Goal: Information Seeking & Learning: Learn about a topic

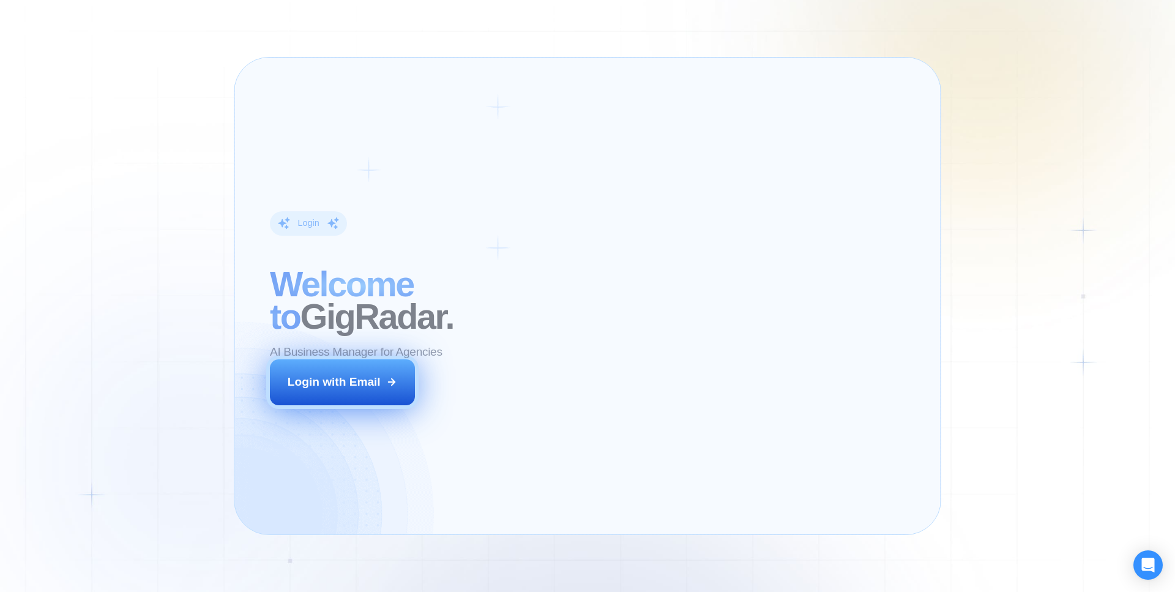
click at [300, 368] on button "Login with Email" at bounding box center [343, 381] width 146 height 45
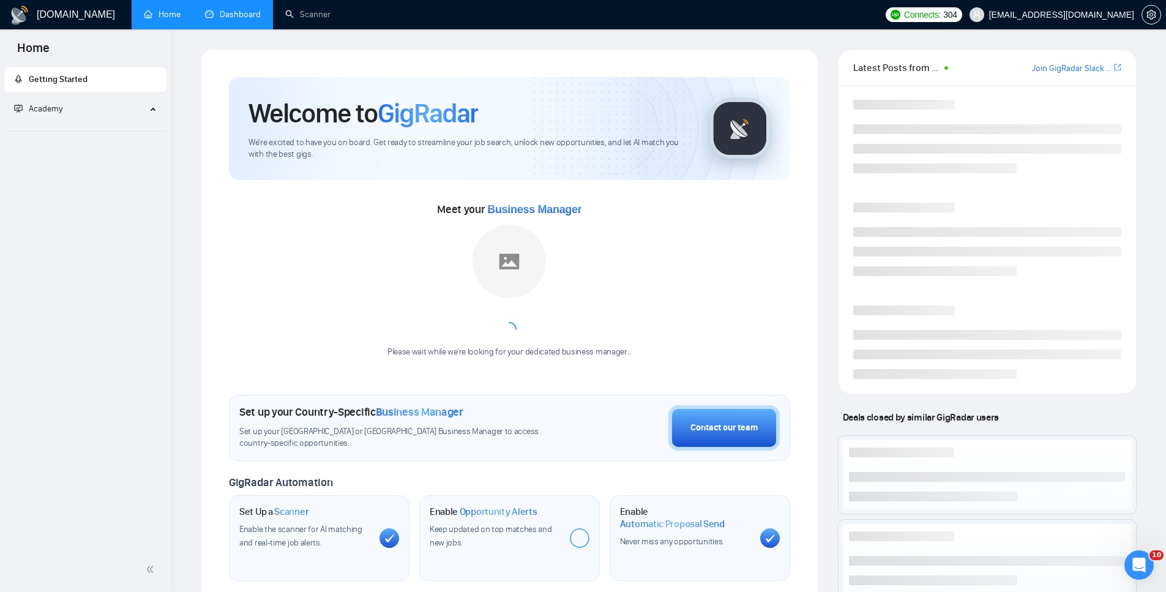
click at [244, 14] on link "Dashboard" at bounding box center [233, 14] width 56 height 10
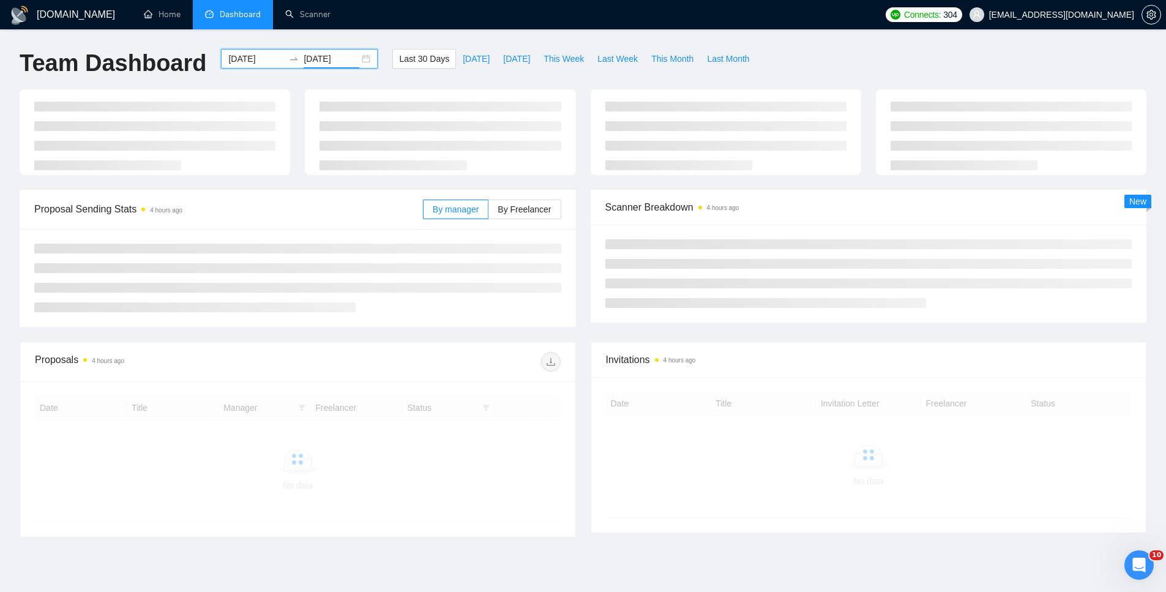
click at [304, 61] on input "2025-10-09" at bounding box center [332, 58] width 56 height 13
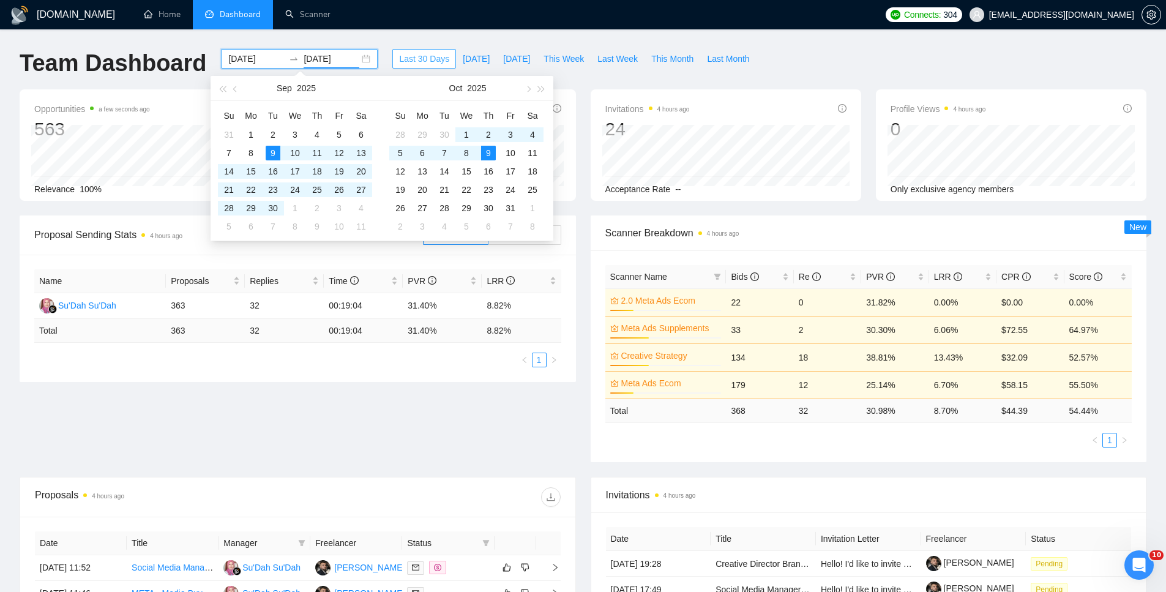
click at [411, 53] on span "Last 30 Days" at bounding box center [424, 58] width 50 height 13
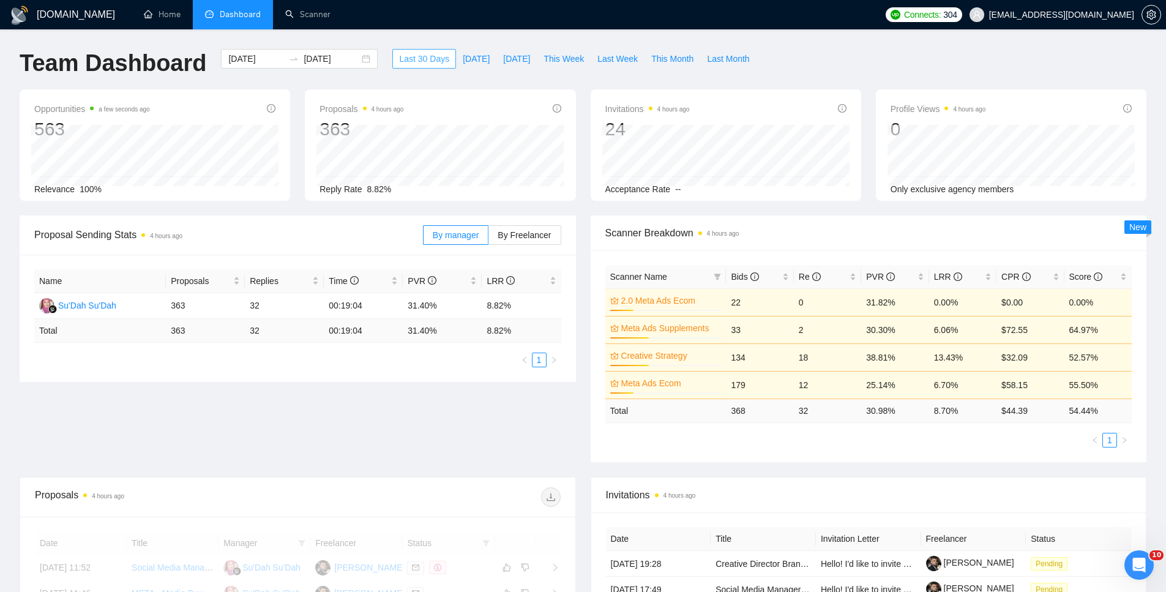
click at [403, 59] on span "Last 30 Days" at bounding box center [424, 58] width 50 height 13
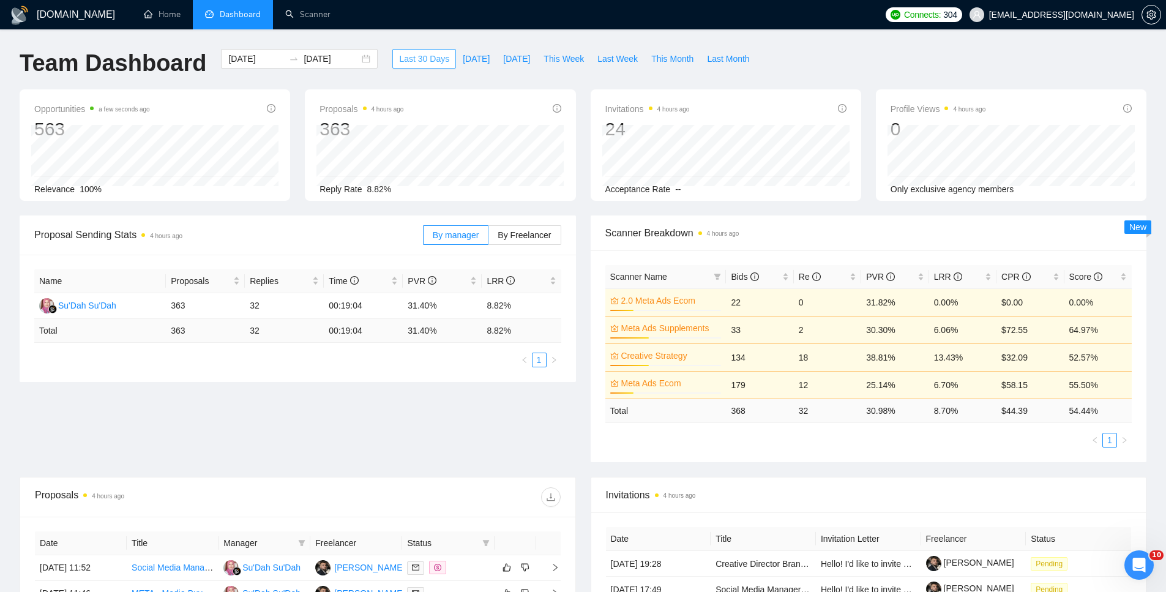
click at [418, 59] on span "Last 30 Days" at bounding box center [424, 58] width 50 height 13
click at [307, 59] on input "2025-10-09" at bounding box center [332, 58] width 56 height 13
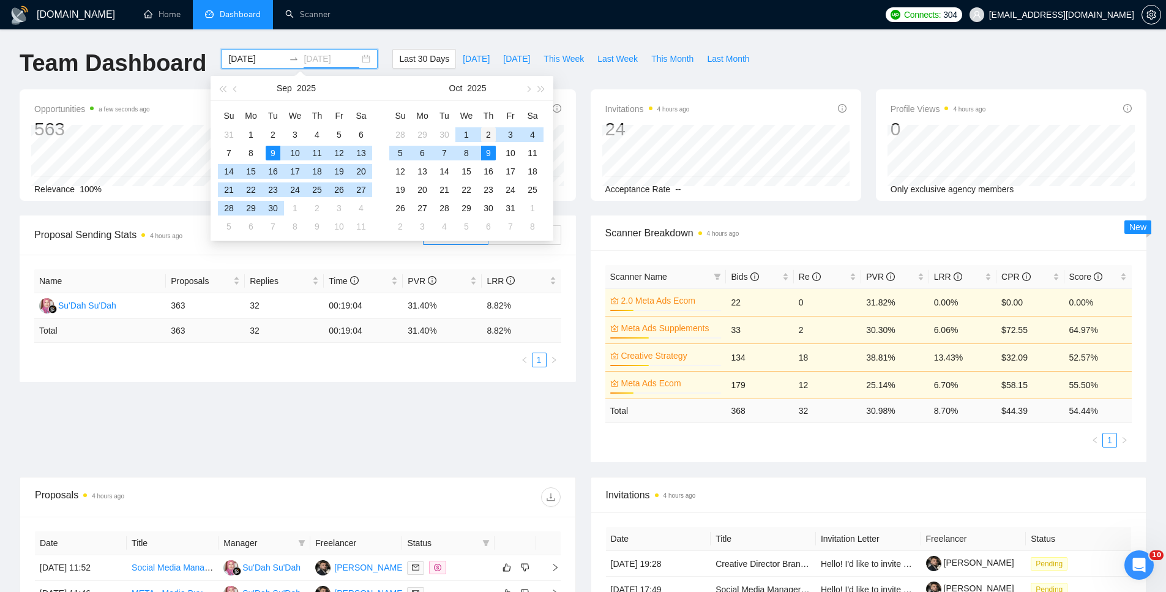
type input "2025-10-02"
click at [489, 136] on div "2" at bounding box center [488, 134] width 15 height 15
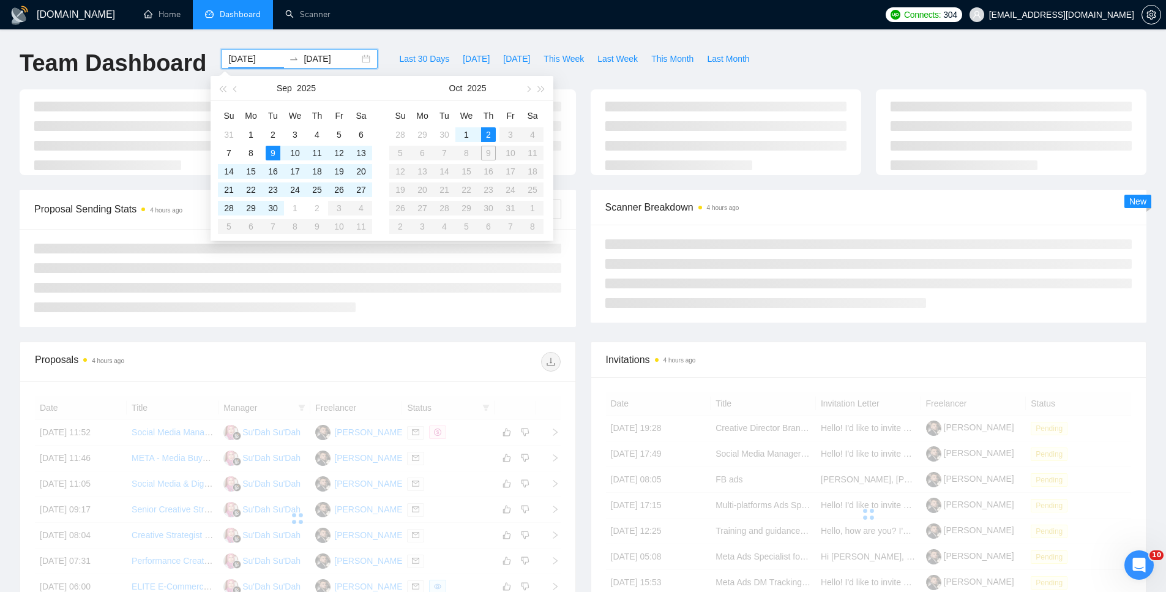
click at [491, 155] on table "Su Mo Tu We Th Fr Sa 28 29 30 1 2 3 4 5 6 7 8 9 10 11 12 13 14 15 16 17 18 19 2…" at bounding box center [466, 171] width 154 height 130
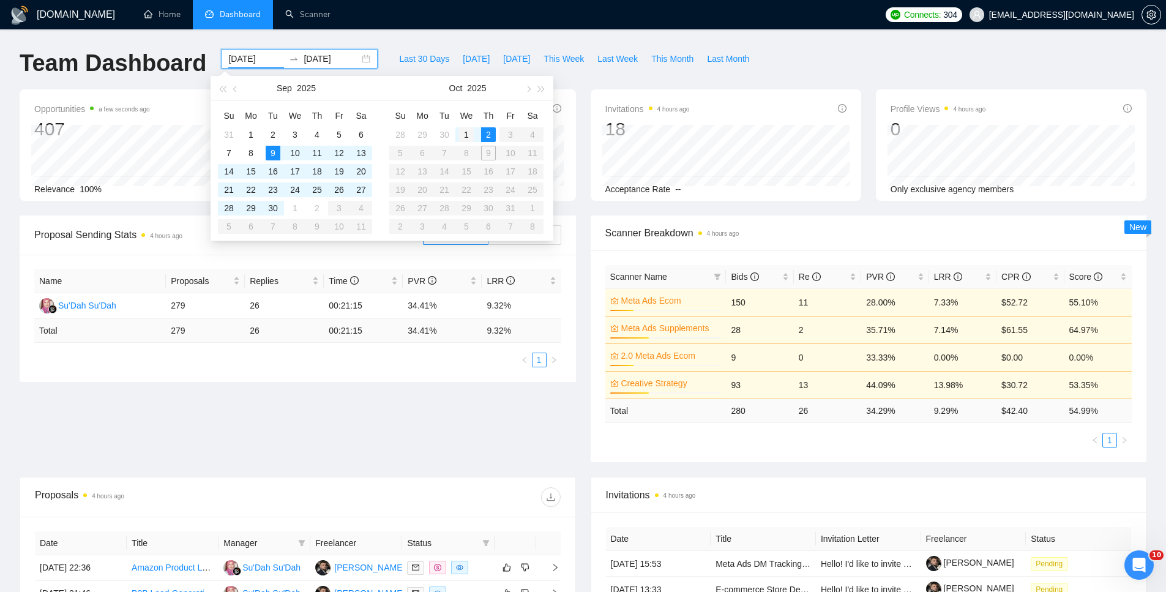
click at [461, 138] on div "1" at bounding box center [466, 134] width 15 height 15
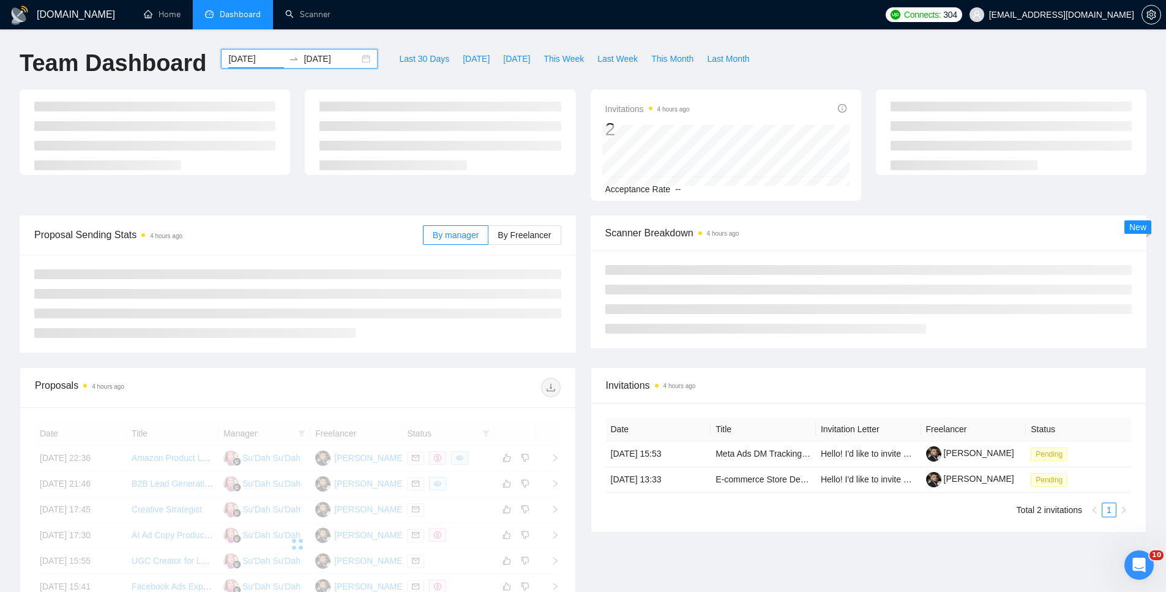
click at [272, 64] on div "2025-10-01 2025-10-02" at bounding box center [299, 59] width 157 height 20
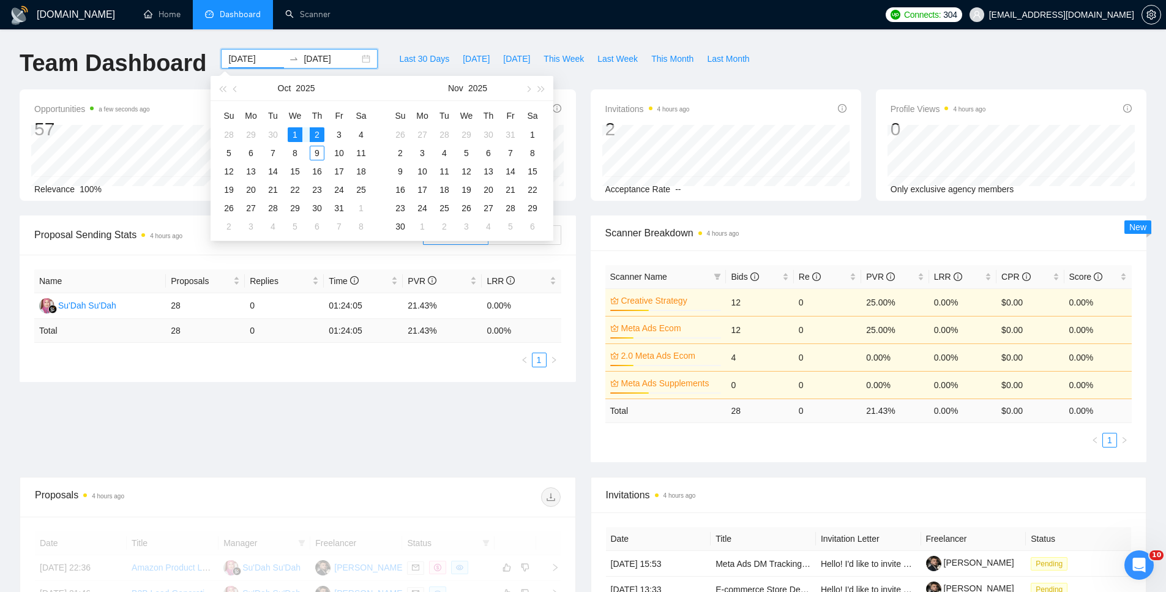
click at [281, 51] on div "2025-10-01 2025-10-02" at bounding box center [299, 59] width 157 height 20
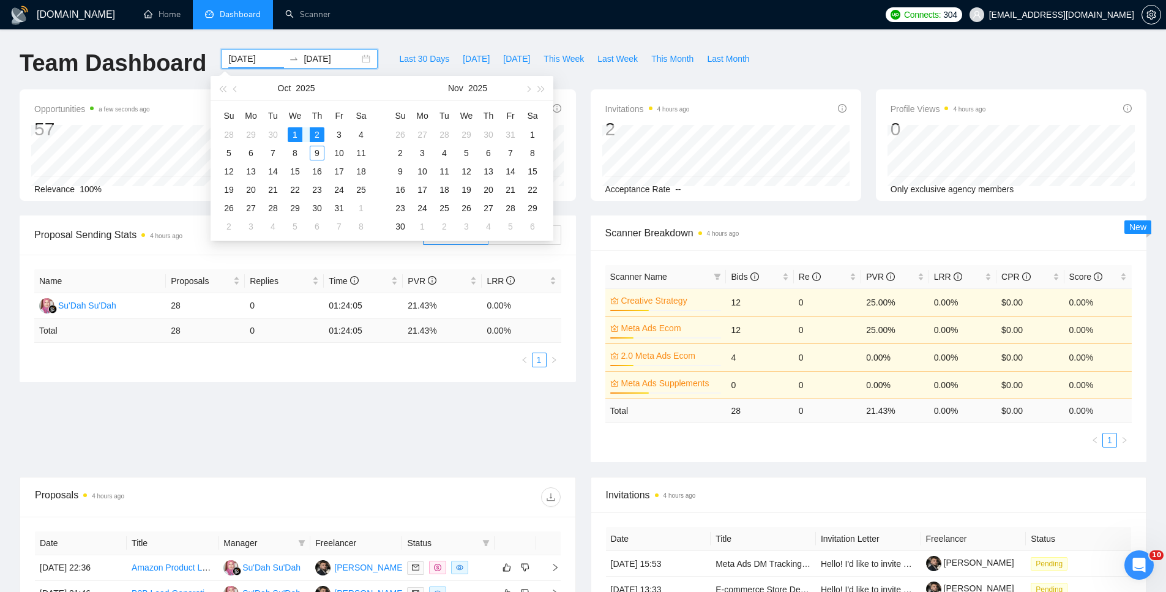
type input "2025-10-01"
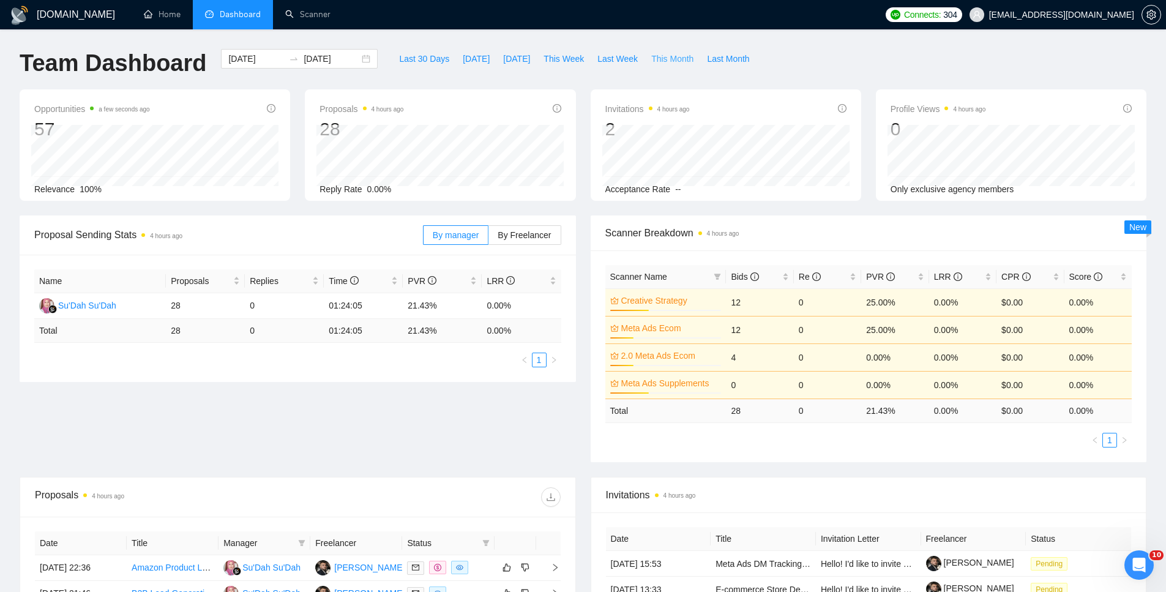
click at [682, 59] on span "This Month" at bounding box center [672, 58] width 42 height 13
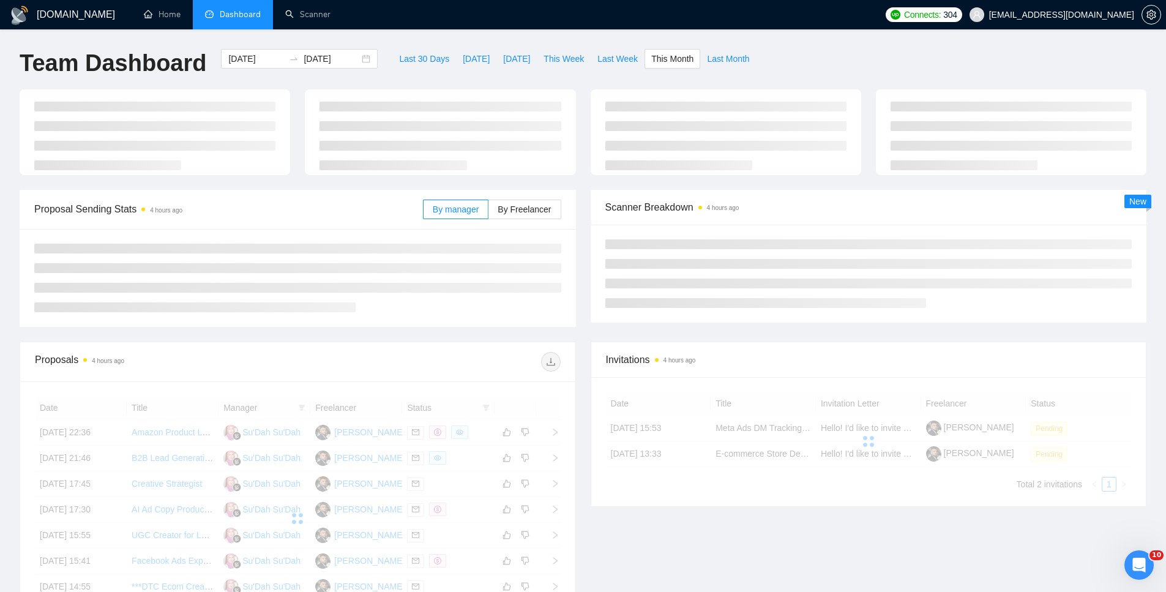
click at [835, 59] on div "Team Dashboard 2025-10-01 2025-10-31 Last 30 Days Today Yesterday This Week Las…" at bounding box center [582, 69] width 1141 height 40
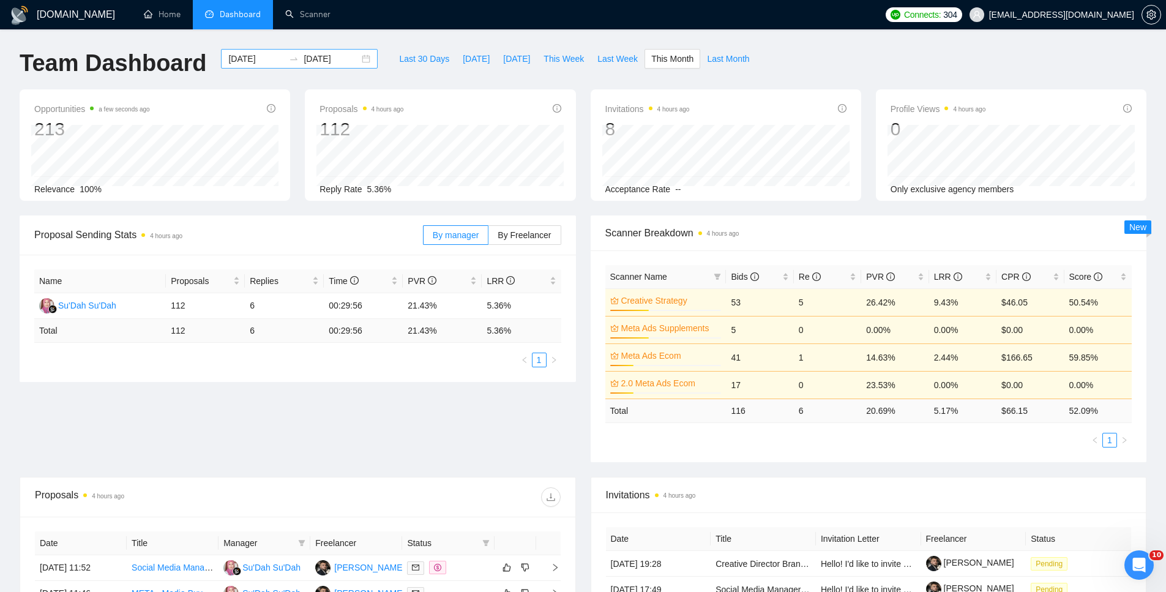
drag, startPoint x: 327, startPoint y: 58, endPoint x: 338, endPoint y: 61, distance: 12.0
click at [327, 58] on input "2025-10-31" at bounding box center [332, 58] width 56 height 13
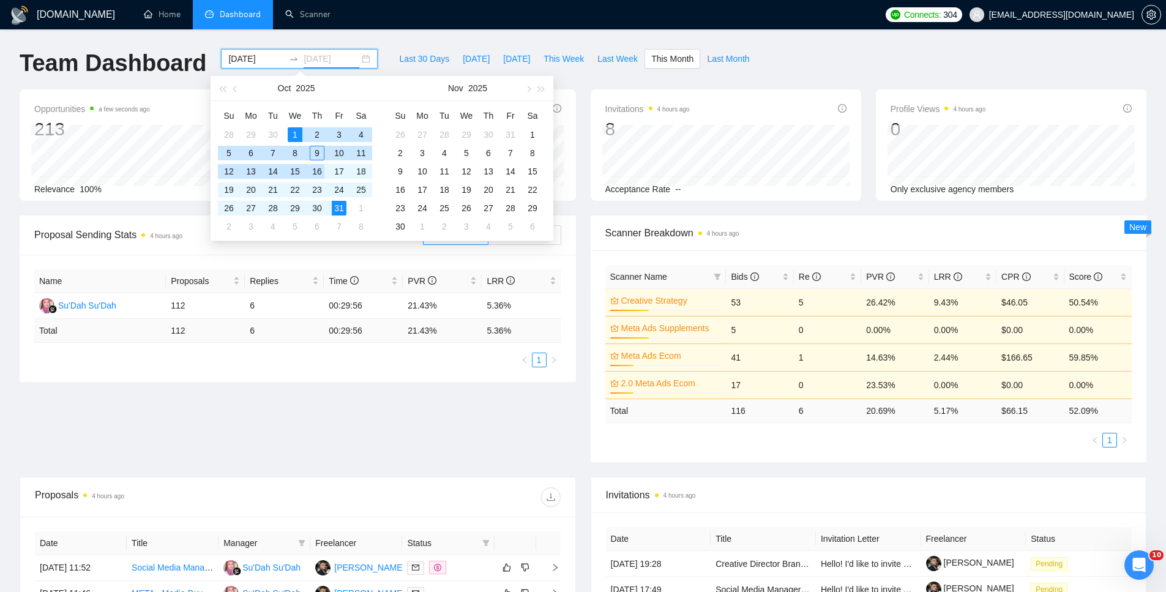
type input "2025-10-31"
click at [294, 53] on div "2025-10-01 2025-10-31" at bounding box center [299, 59] width 157 height 20
drag, startPoint x: 353, startPoint y: 55, endPoint x: 370, endPoint y: 48, distance: 18.4
click at [354, 55] on div "2025-10-01 2025-10-31" at bounding box center [299, 59] width 157 height 20
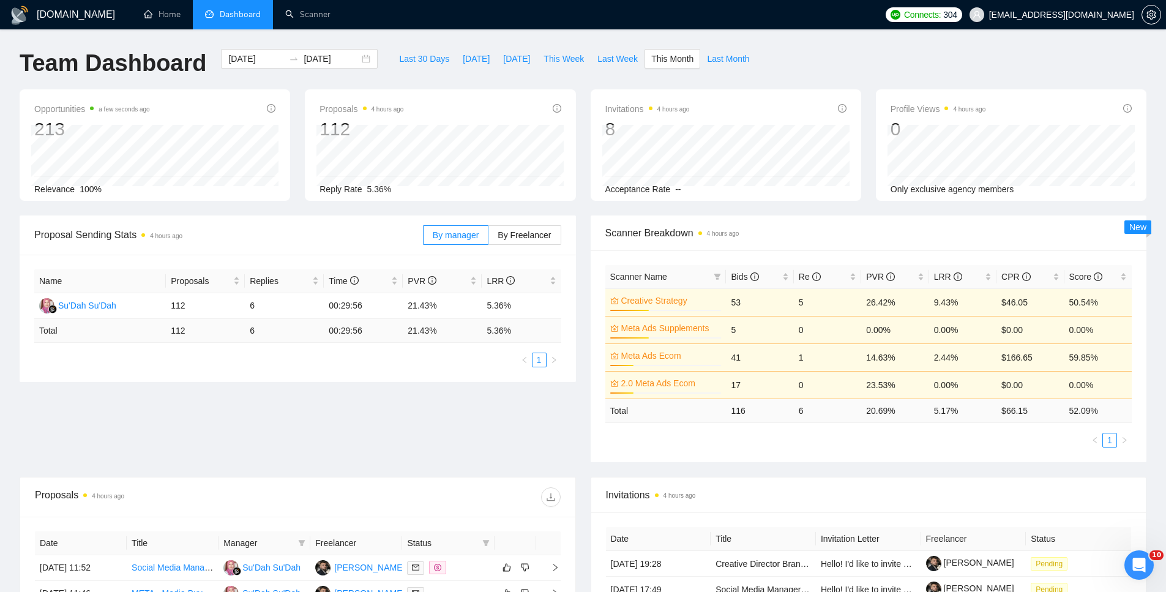
drag, startPoint x: 417, startPoint y: 48, endPoint x: 381, endPoint y: 43, distance: 35.8
click at [416, 47] on div "GigRadar.io Home Dashboard Scanner Connects: 304 dmkolef@gmail.com Team Dashboa…" at bounding box center [583, 480] width 1166 height 961
click at [351, 58] on div "2025-10-01 2025-10-31" at bounding box center [299, 59] width 157 height 20
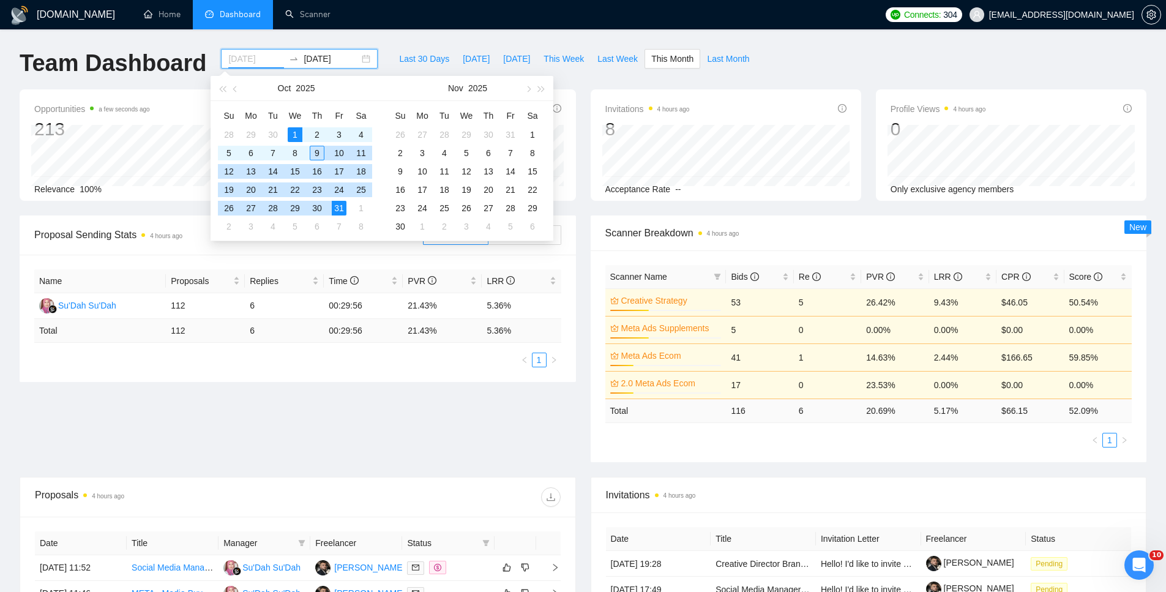
type input "2025-10-01"
click at [299, 133] on div "1" at bounding box center [295, 134] width 15 height 15
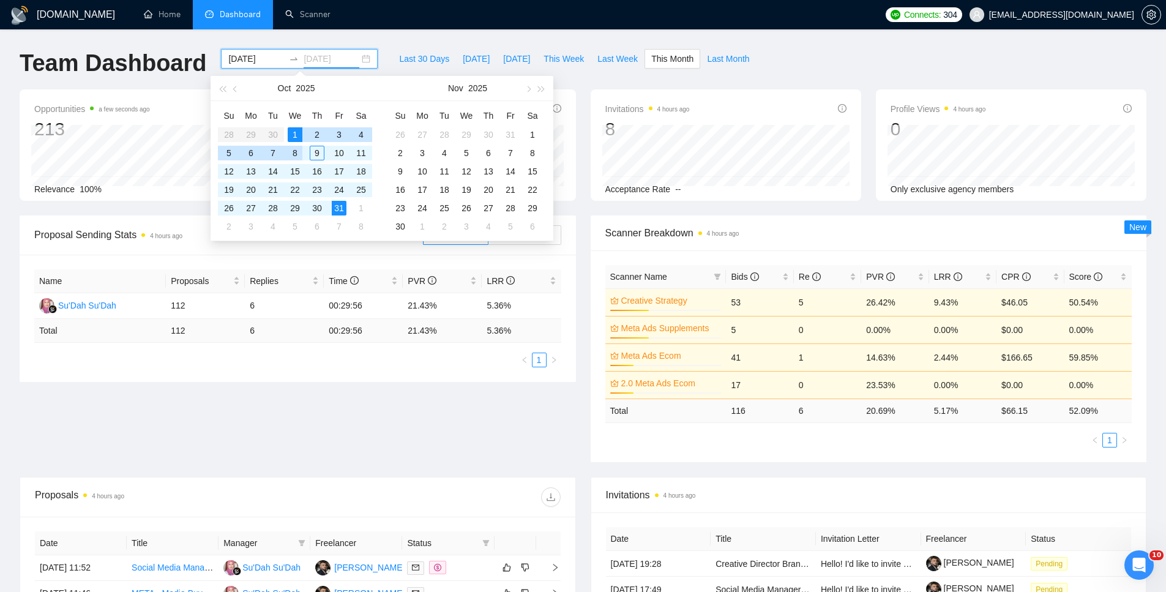
click at [295, 151] on div "8" at bounding box center [295, 153] width 15 height 15
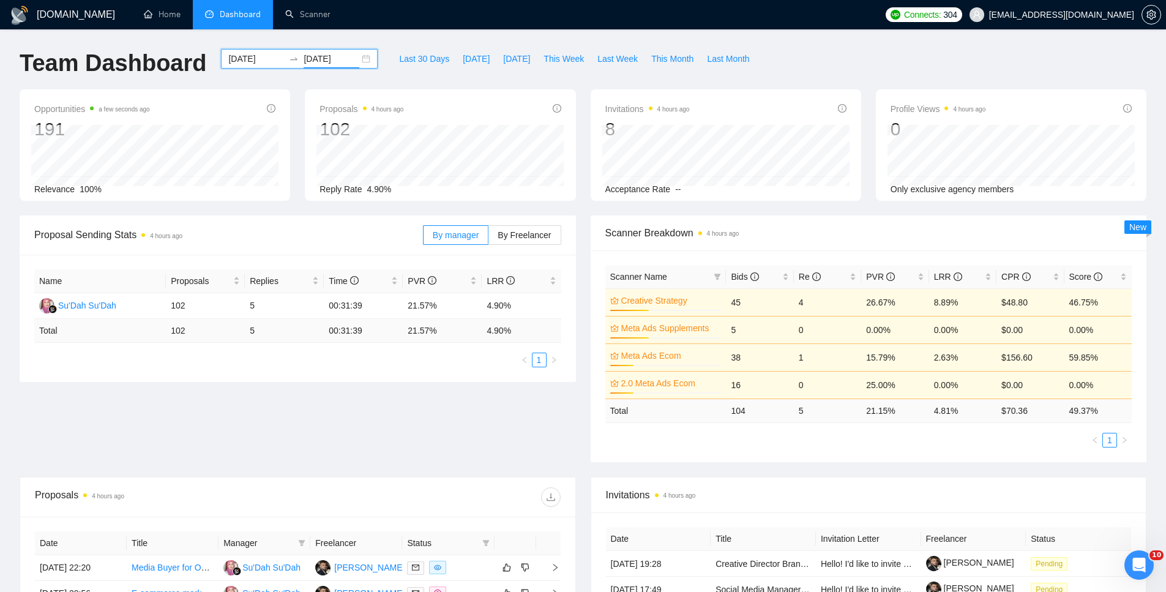
click at [348, 51] on div "2025-10-01 2025-10-08" at bounding box center [299, 59] width 157 height 20
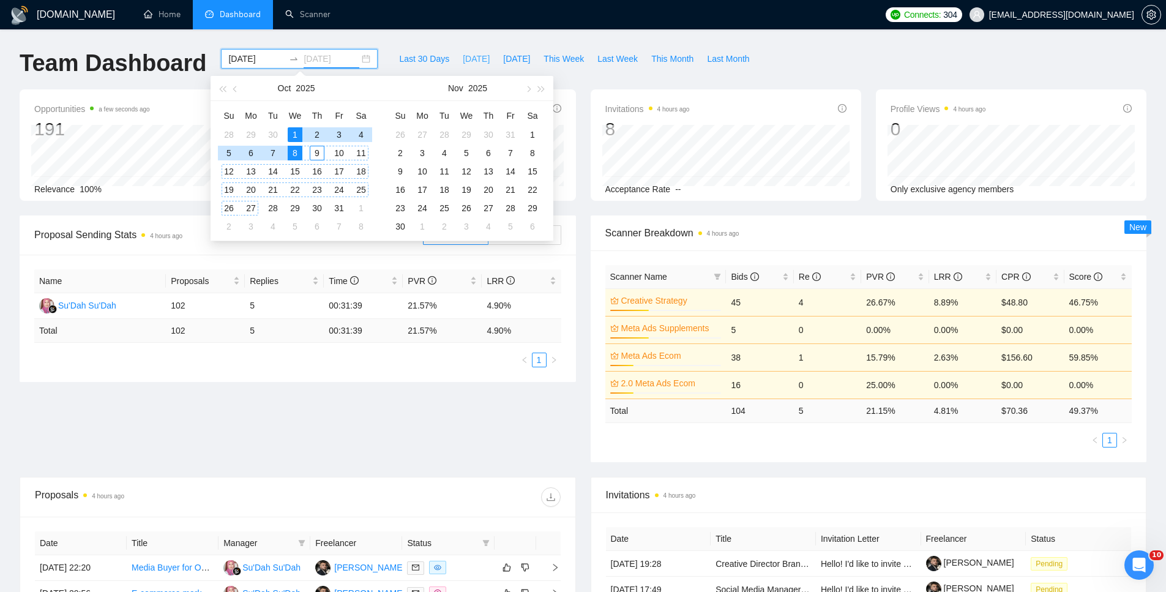
type input "2025-10-08"
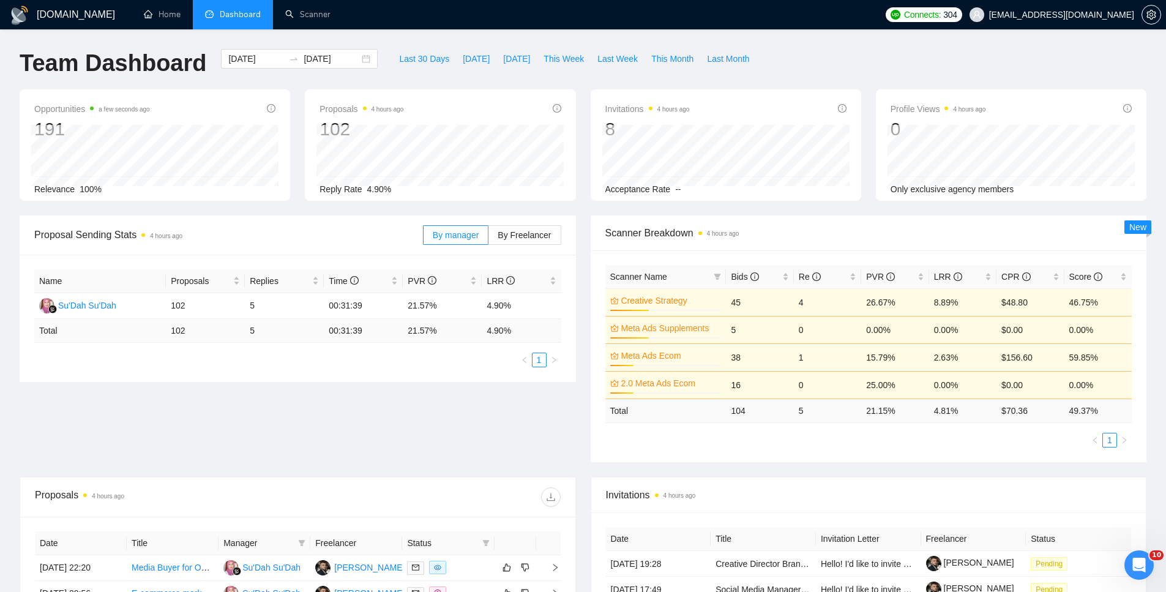
click at [375, 37] on div "GigRadar.io Home Dashboard Scanner Connects: 304 dmkolef@gmail.com Team Dashboa…" at bounding box center [583, 480] width 1166 height 961
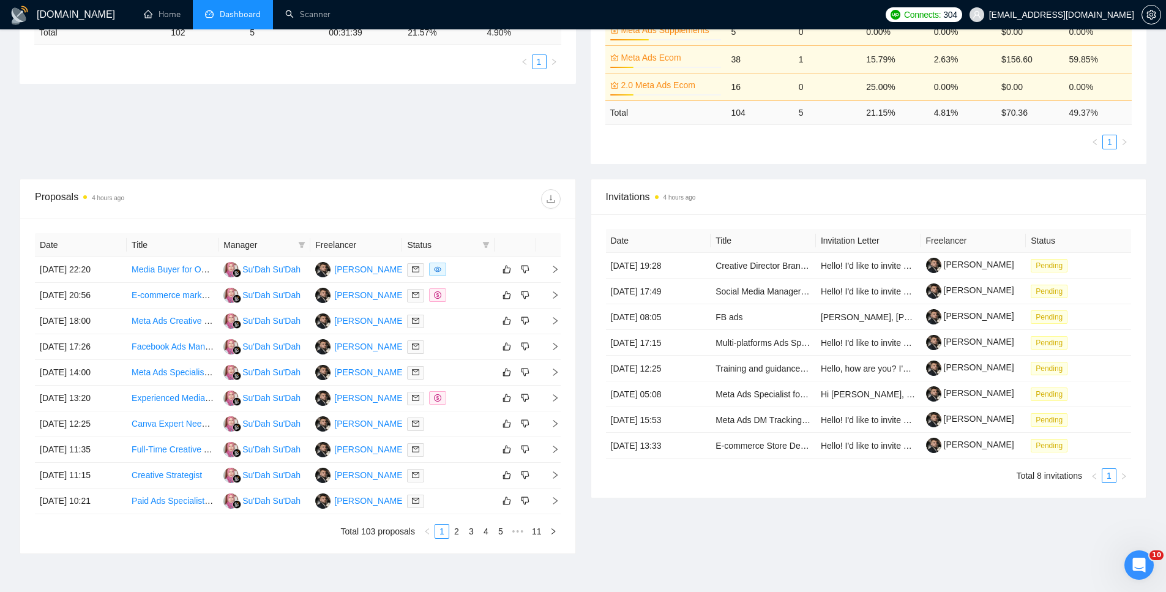
scroll to position [306, 0]
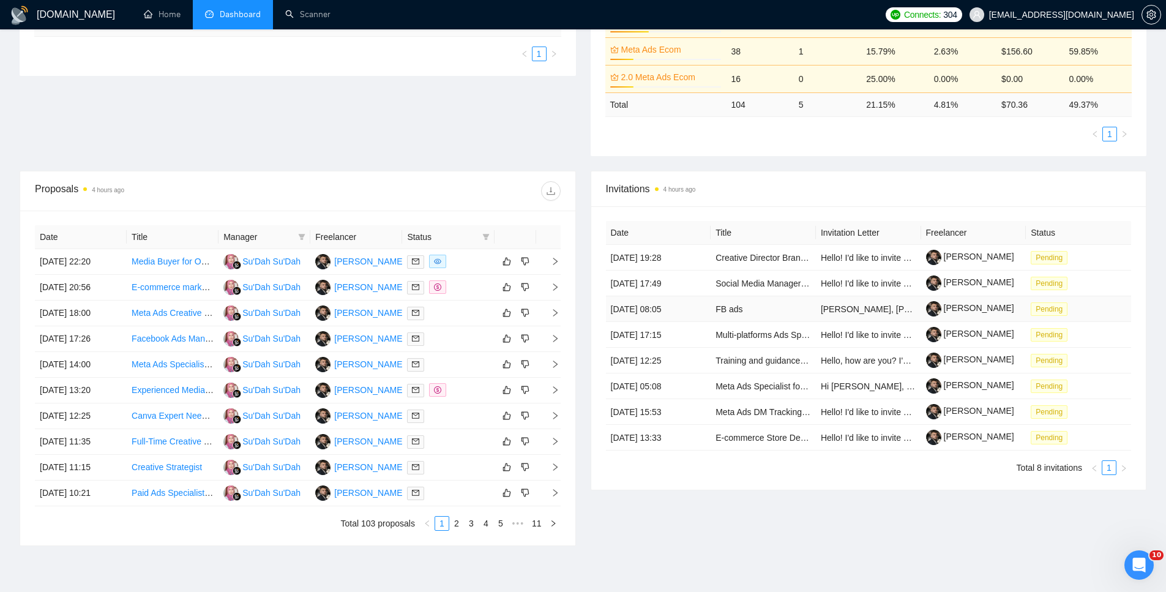
click at [764, 309] on td "FB ads" at bounding box center [763, 309] width 105 height 26
click at [731, 308] on link "FB ads" at bounding box center [728, 309] width 27 height 10
click at [736, 282] on link "Social Media Manager with Existing Client Network" at bounding box center [811, 283] width 193 height 10
